Goal: Navigation & Orientation: Find specific page/section

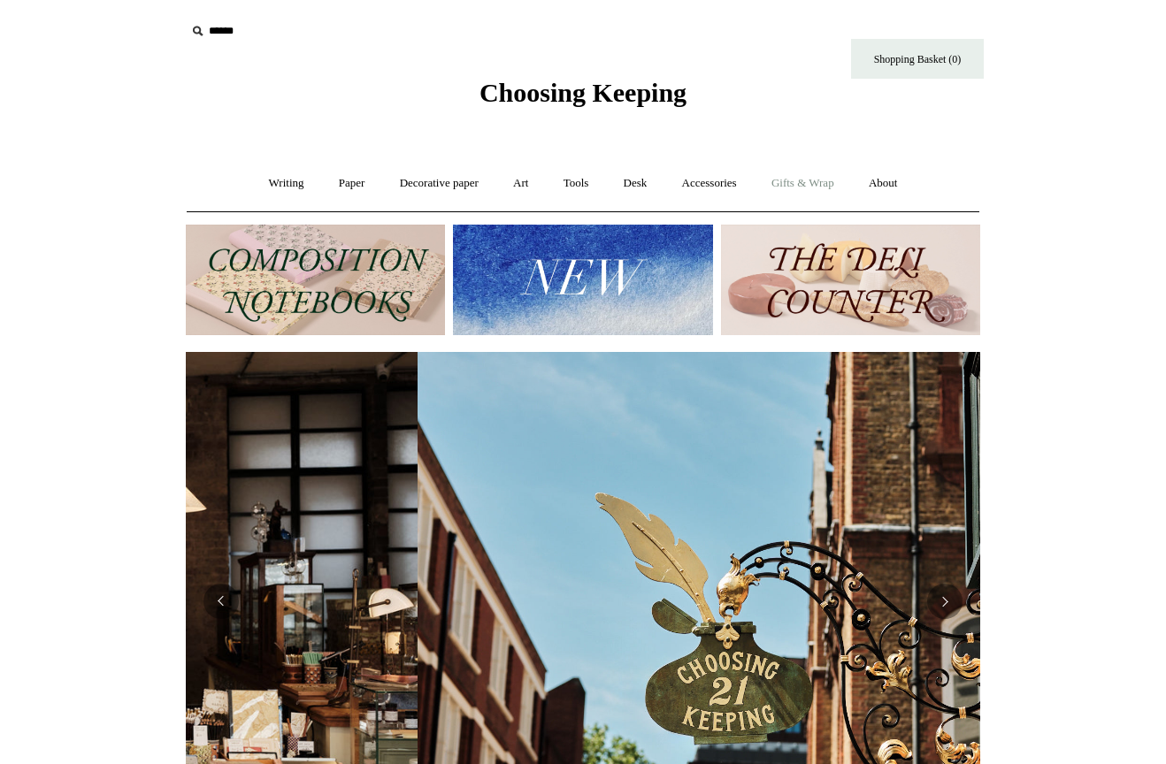
scroll to position [0, 794]
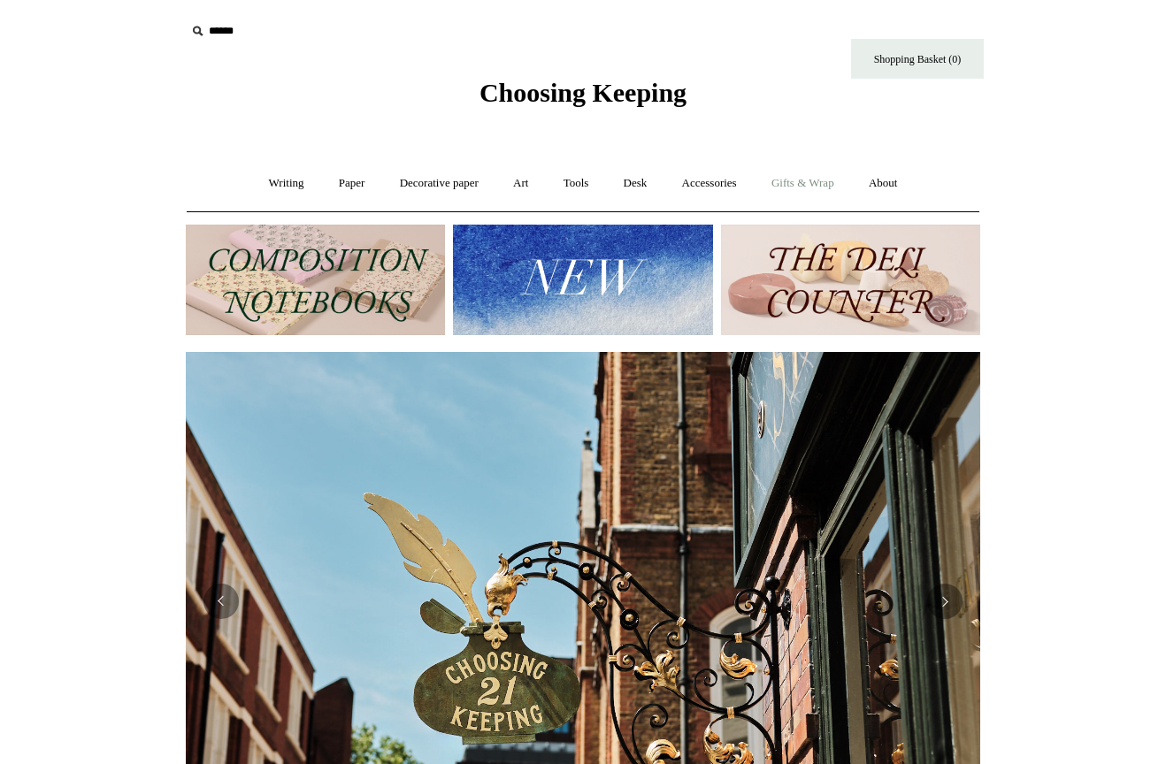
click at [807, 185] on link "Gifts & Wrap +" at bounding box center [802, 183] width 95 height 47
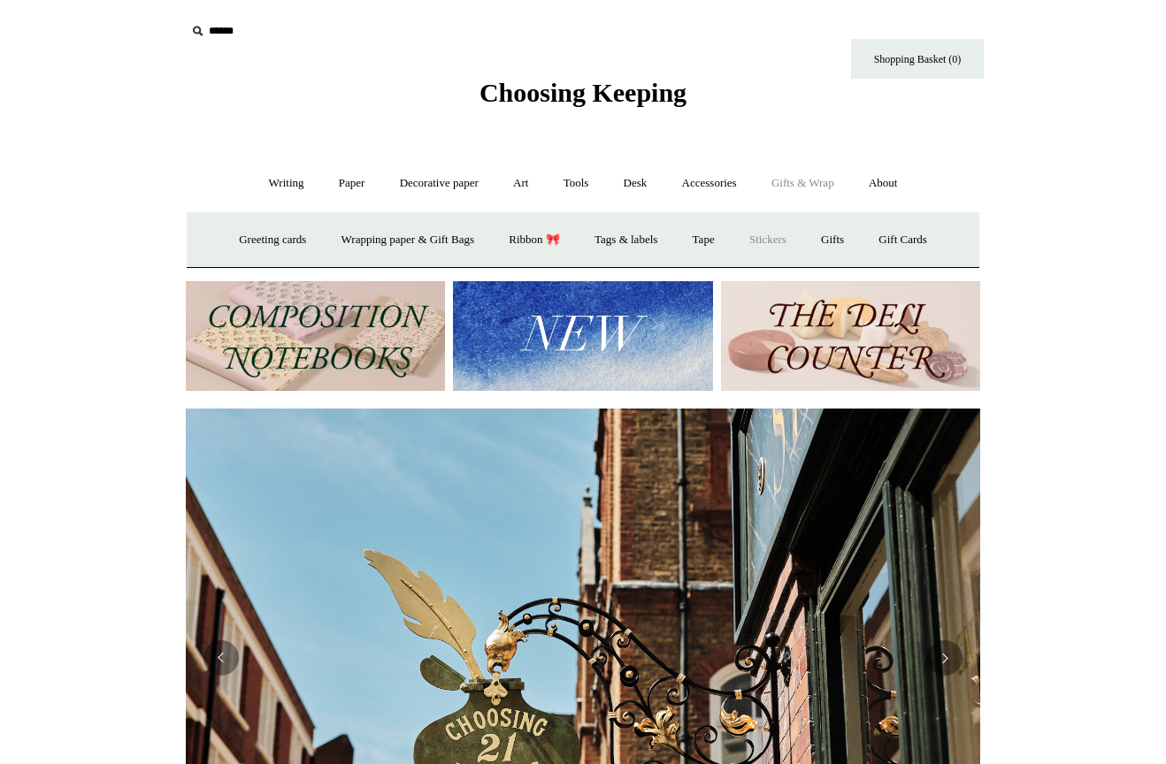
click at [787, 231] on link "Stickers" at bounding box center [767, 240] width 69 height 47
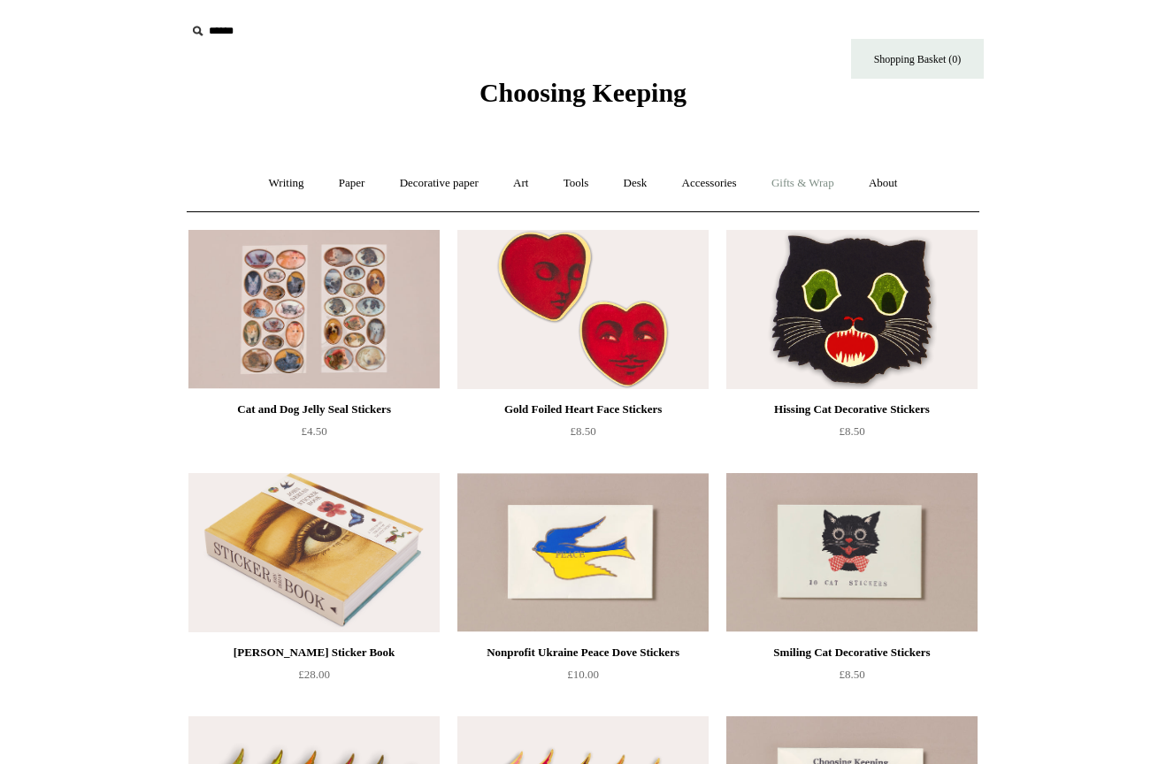
click at [796, 187] on link "Gifts & Wrap +" at bounding box center [802, 183] width 95 height 47
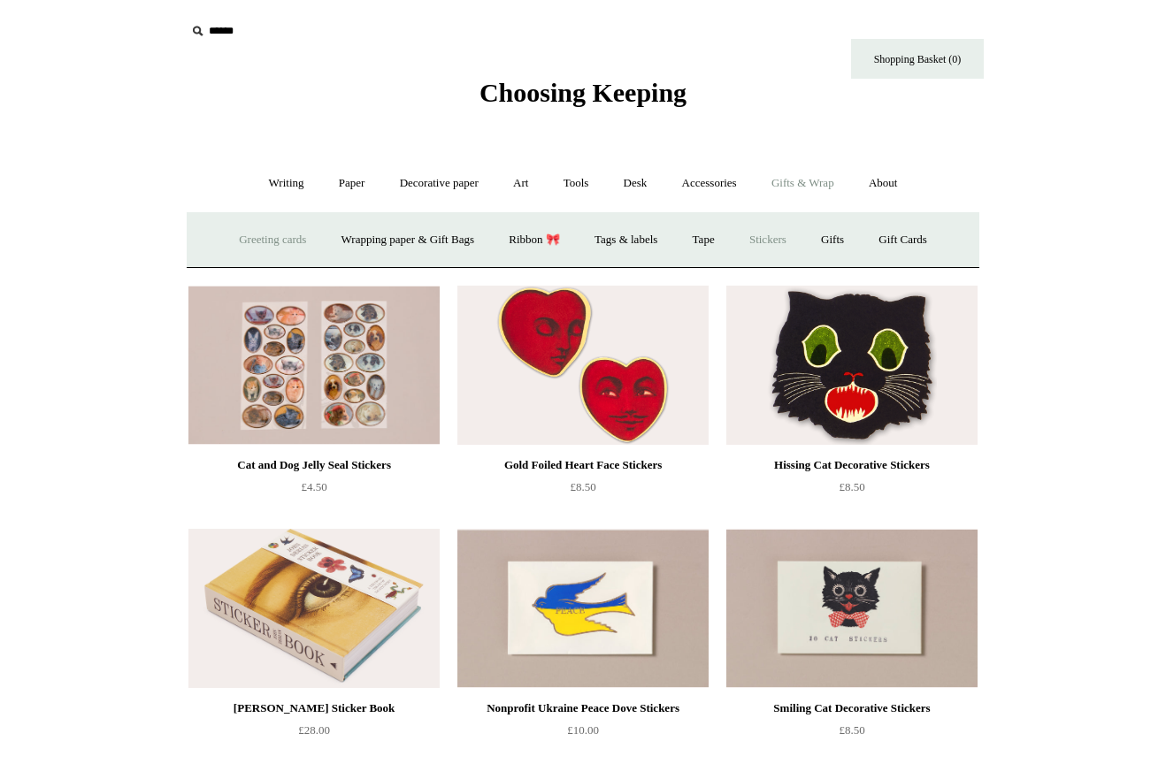
click at [282, 242] on link "Greeting cards +" at bounding box center [272, 240] width 99 height 47
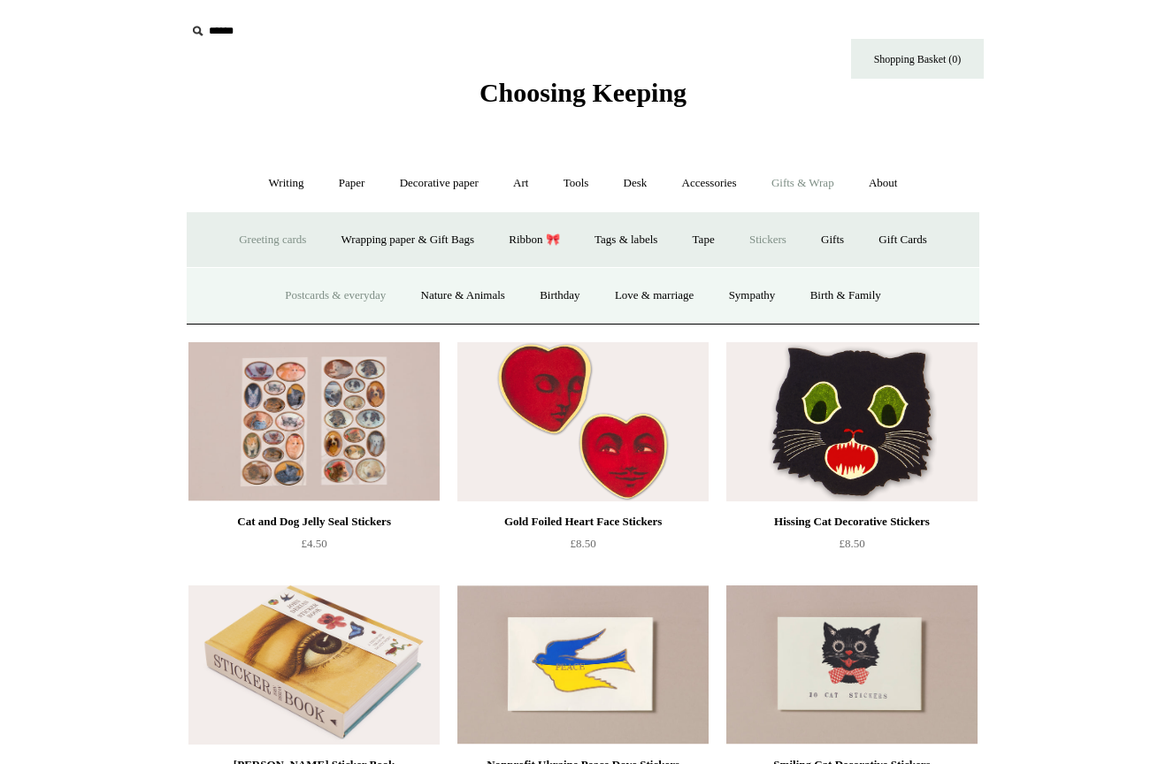
click at [347, 298] on link "Postcards & everyday" at bounding box center [335, 295] width 133 height 47
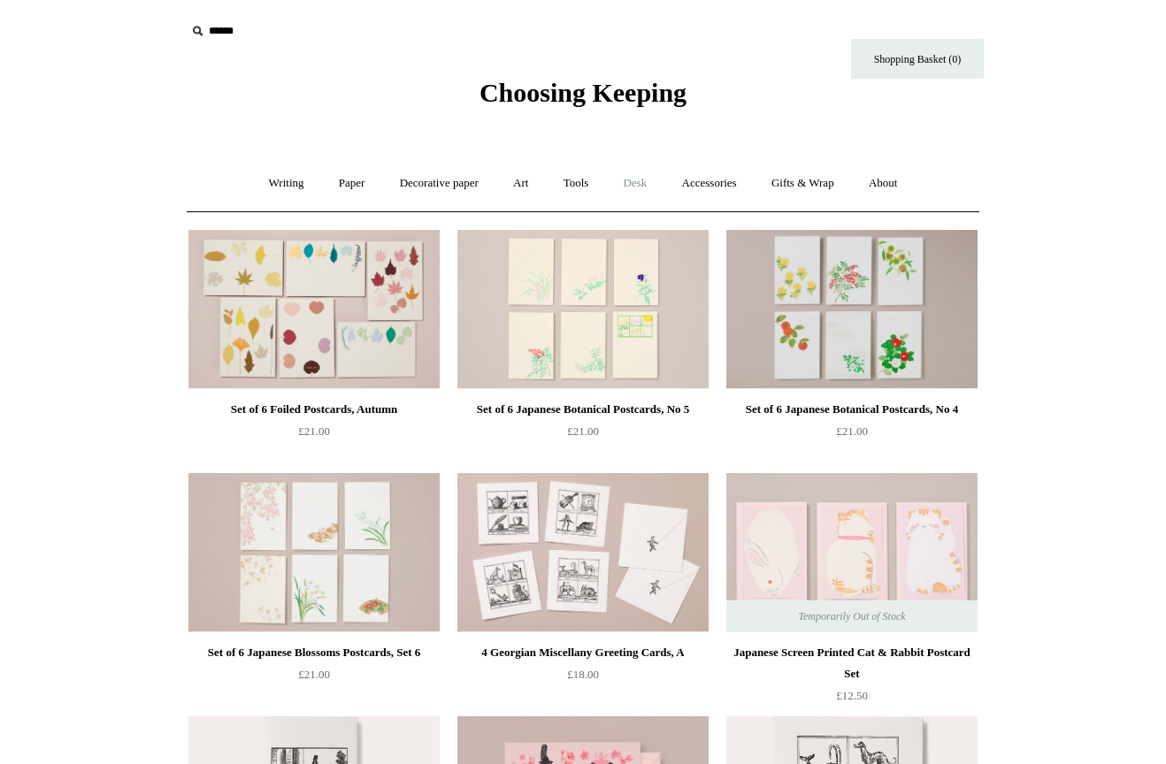
click at [640, 186] on link "Desk +" at bounding box center [636, 183] width 56 height 47
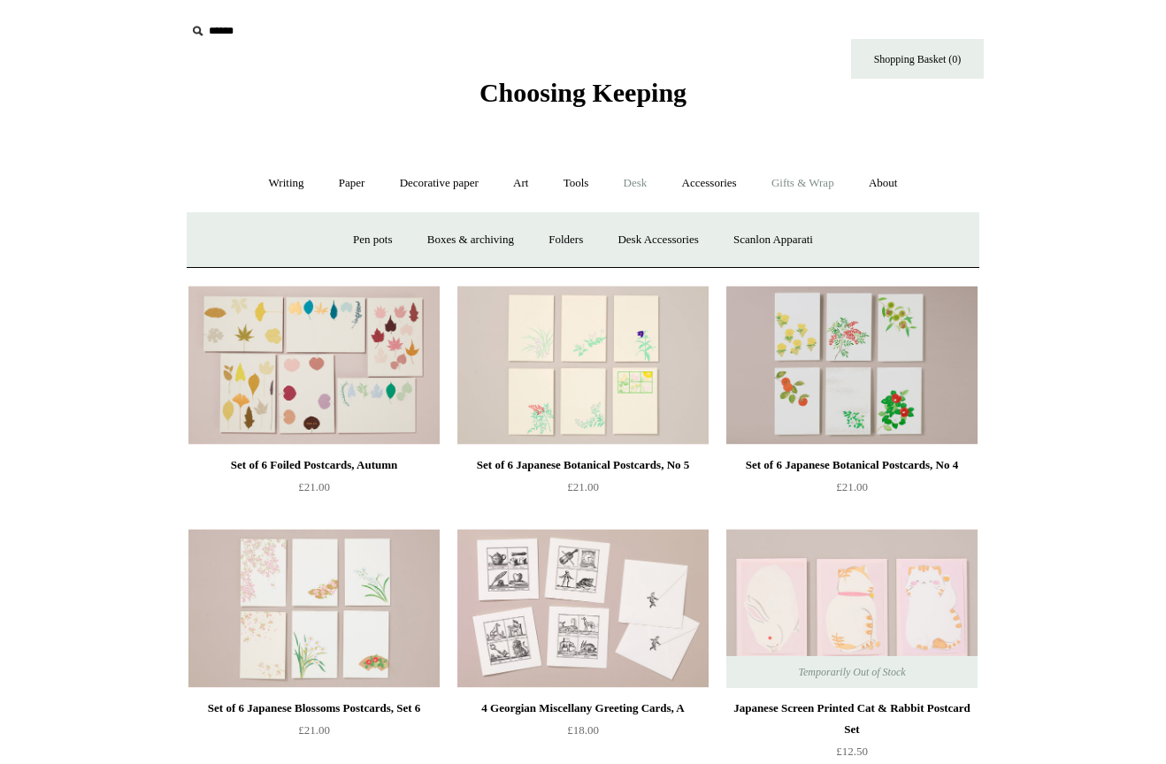
click at [807, 181] on link "Gifts & Wrap +" at bounding box center [802, 183] width 95 height 47
